Goal: Browse casually

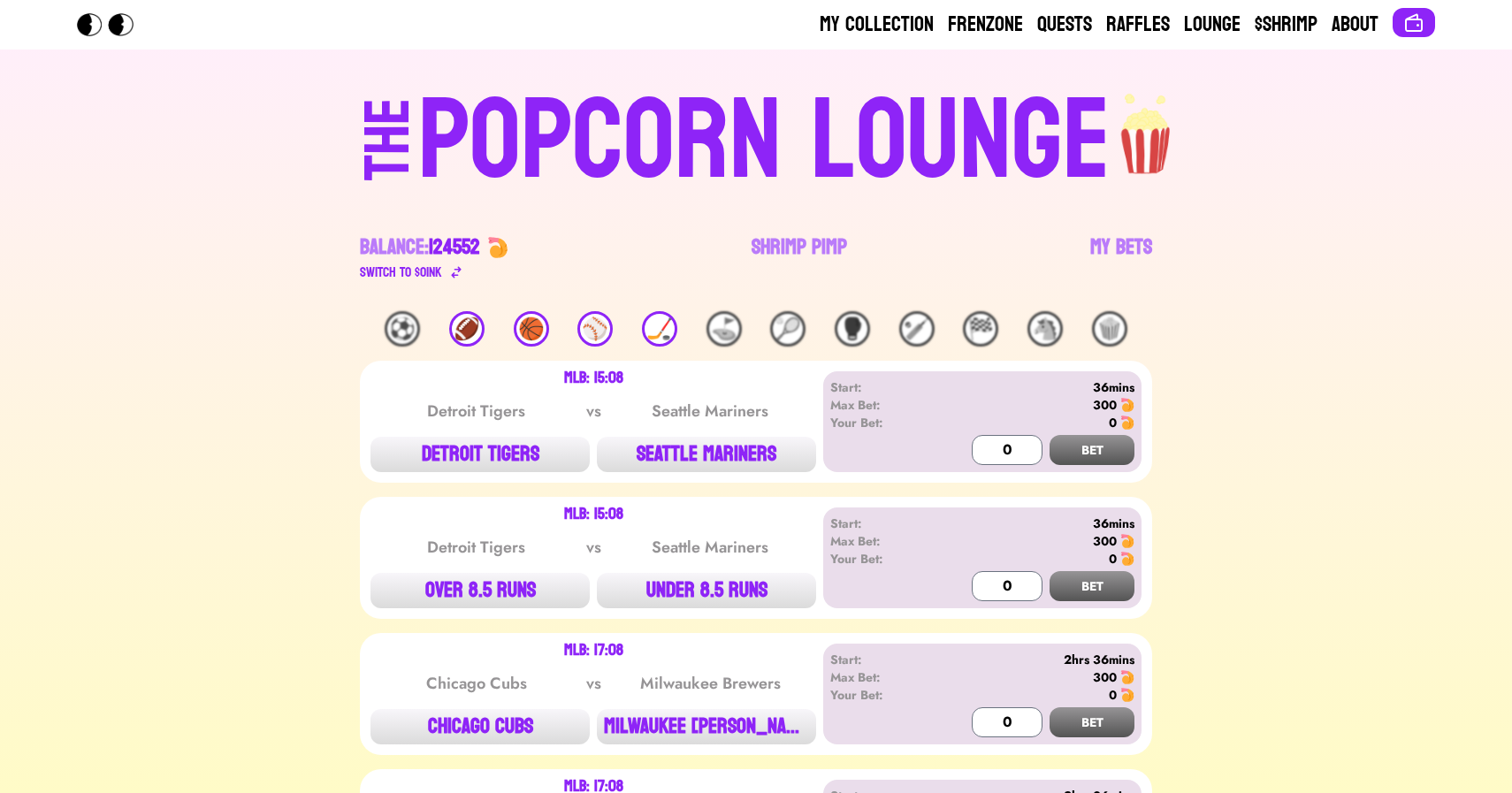
click at [474, 331] on div "🏈" at bounding box center [467, 329] width 35 height 35
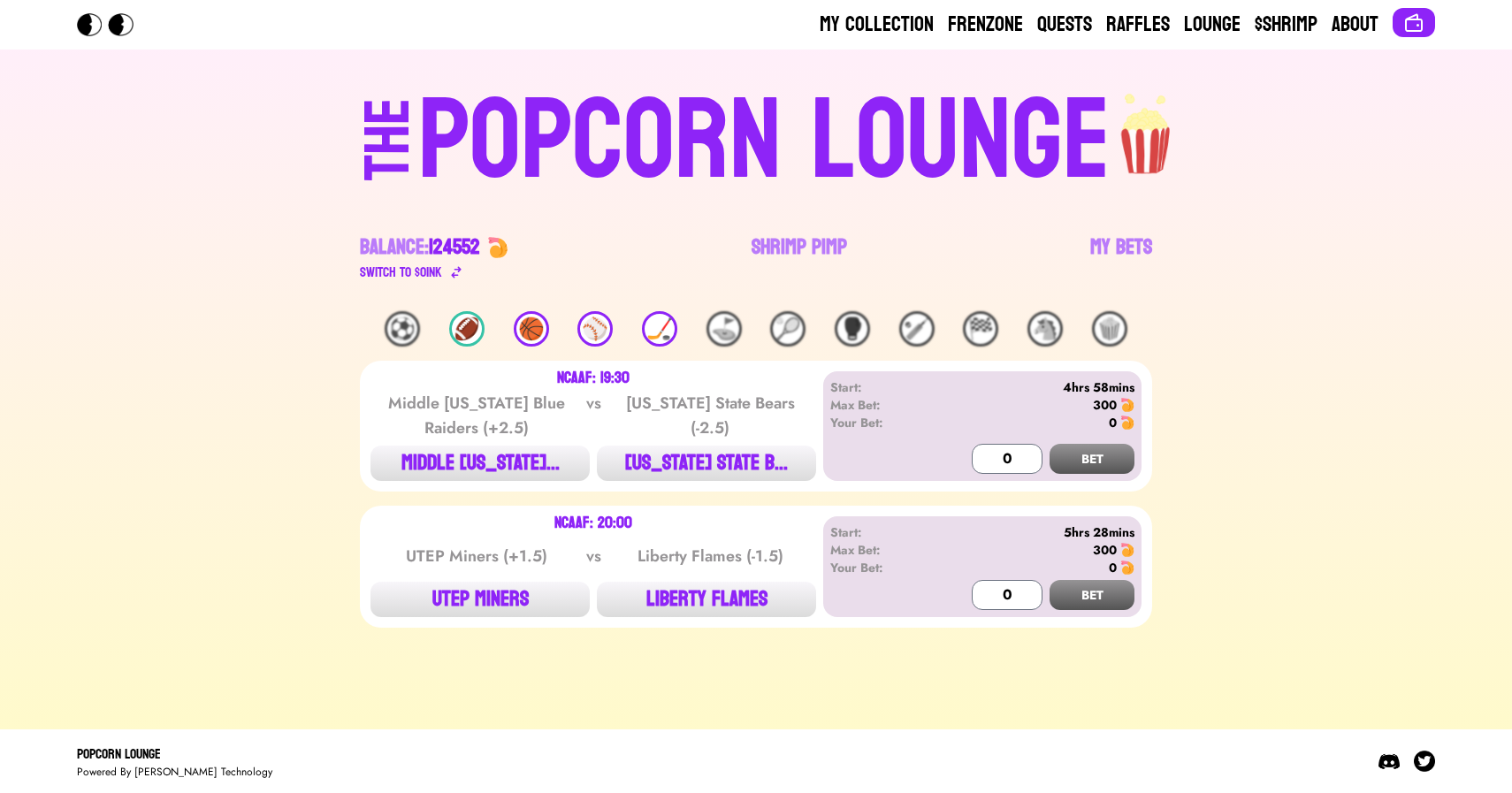
click at [512, 334] on div "⚽️ 🏈 🏀 ⚾️ 🏒 ⛳️ 🎾 🥊 🏏 🏁 🐴 🍿" at bounding box center [755, 329] width 792 height 35
click at [537, 315] on div "🏀" at bounding box center [532, 329] width 35 height 35
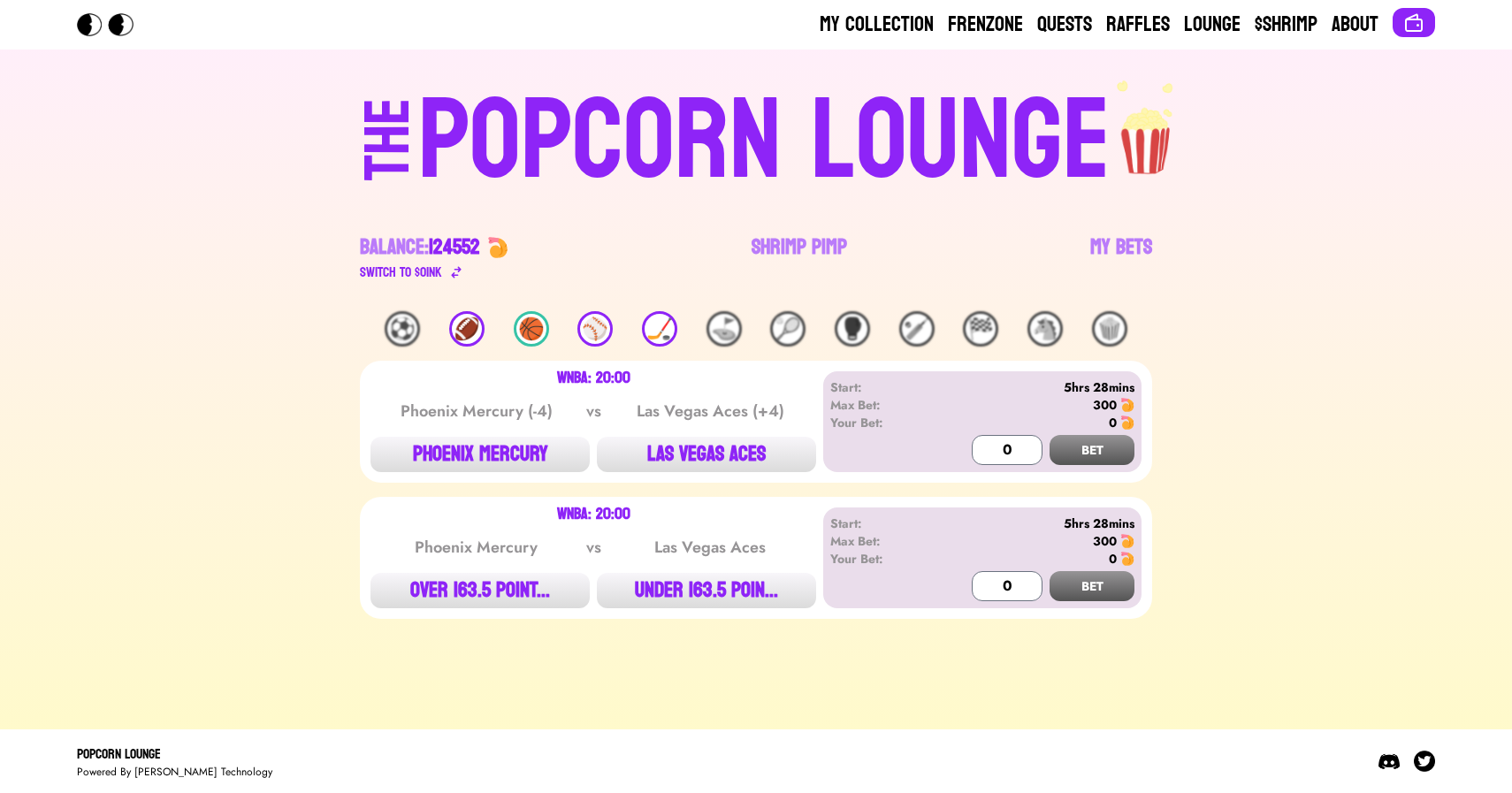
click at [589, 328] on div "⚾️" at bounding box center [595, 329] width 35 height 35
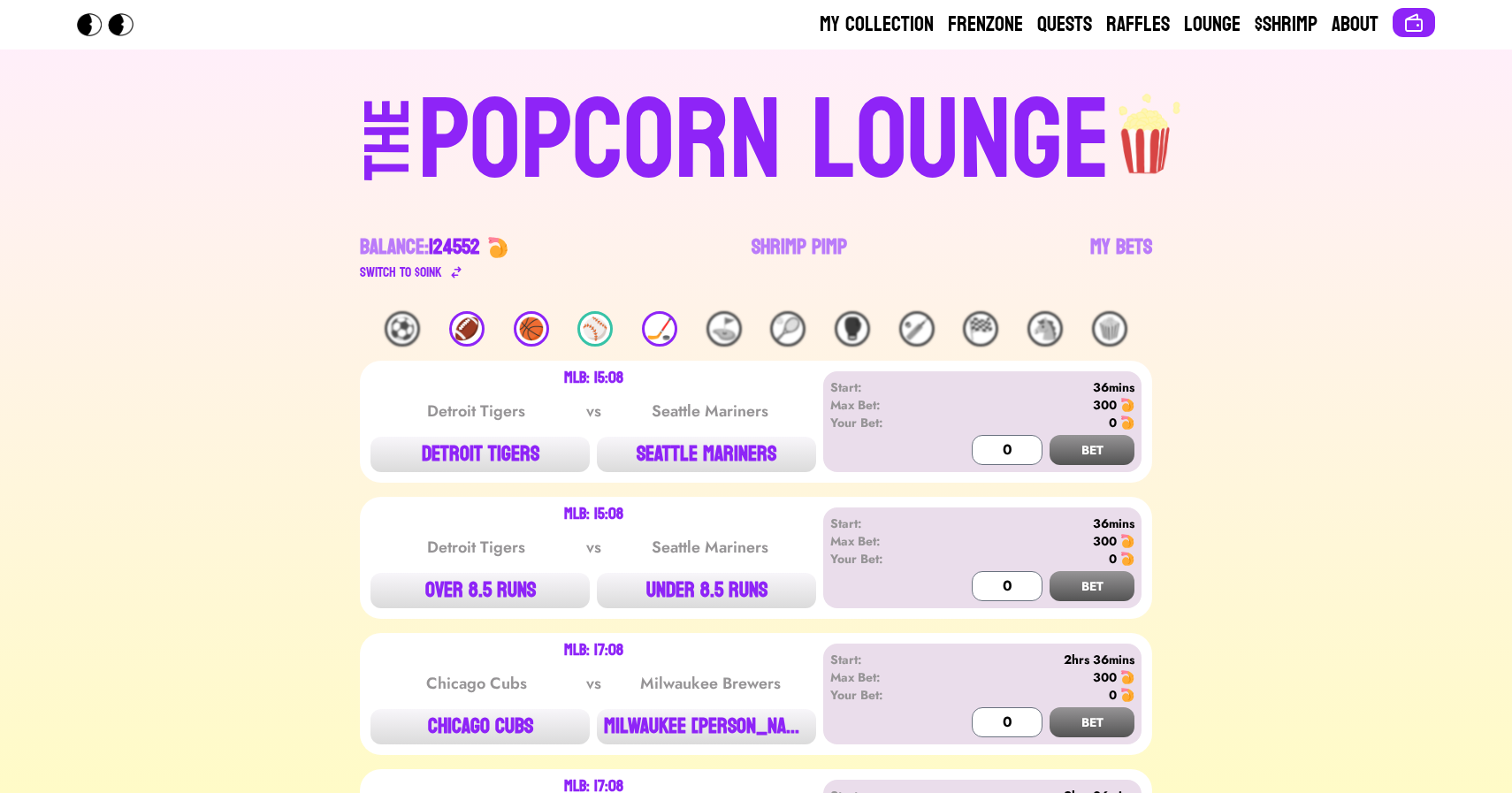
click at [650, 330] on div "🏒" at bounding box center [660, 329] width 35 height 35
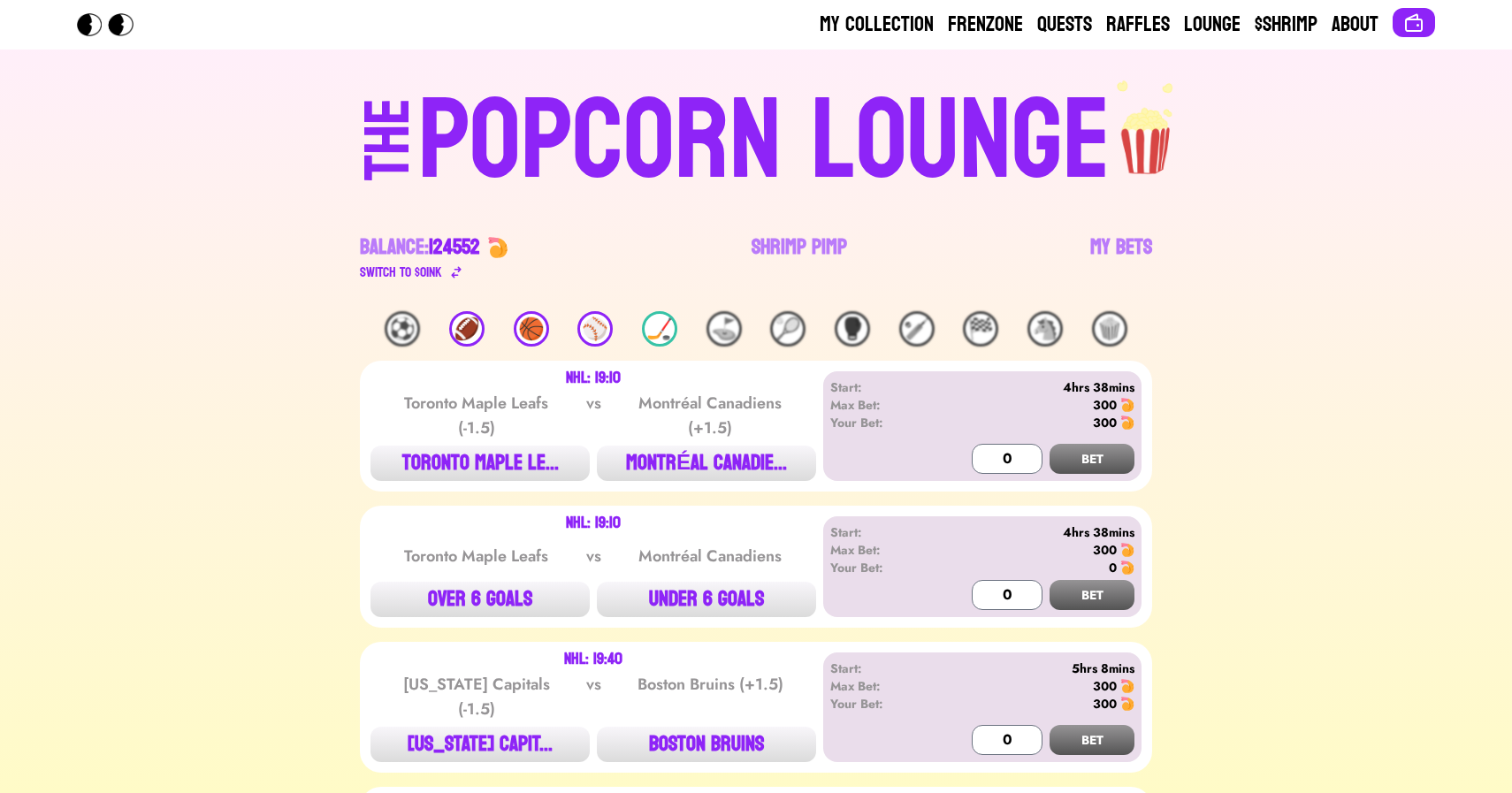
click at [591, 132] on div "POPCORN LOUNGE" at bounding box center [763, 142] width 692 height 113
